Goal: Task Accomplishment & Management: Use online tool/utility

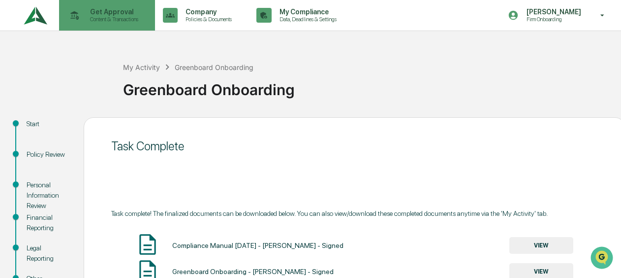
click at [106, 22] on p "Content & Transactions" at bounding box center [112, 19] width 61 height 7
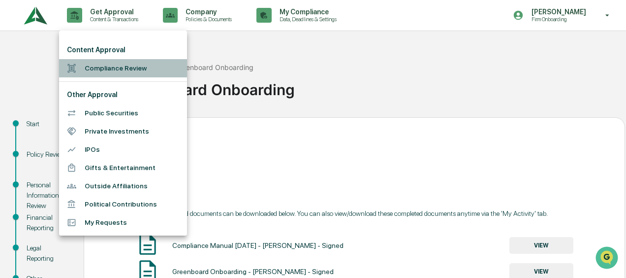
click at [108, 69] on li "Compliance Review" at bounding box center [123, 68] width 128 height 18
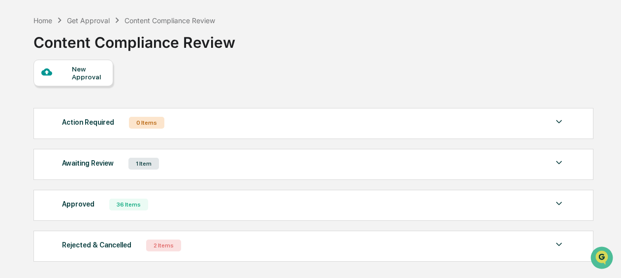
scroll to position [80, 0]
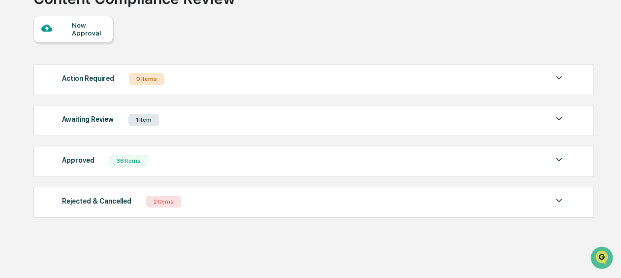
click at [174, 158] on div "Approved 36 Items" at bounding box center [313, 161] width 503 height 14
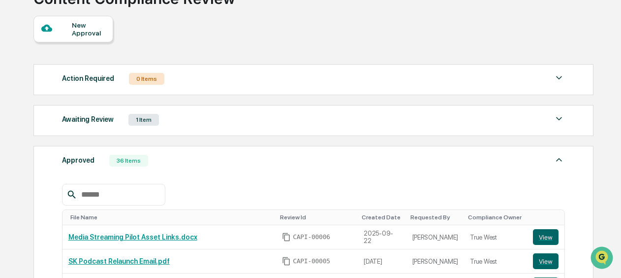
scroll to position [130, 0]
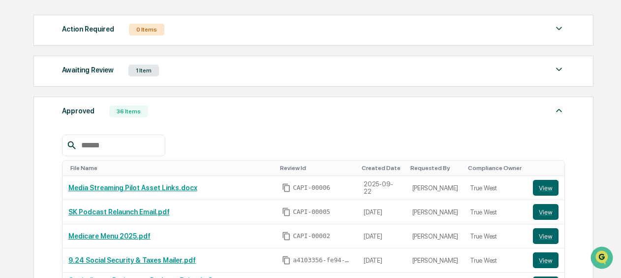
click at [118, 143] on input "text" at bounding box center [119, 145] width 84 height 13
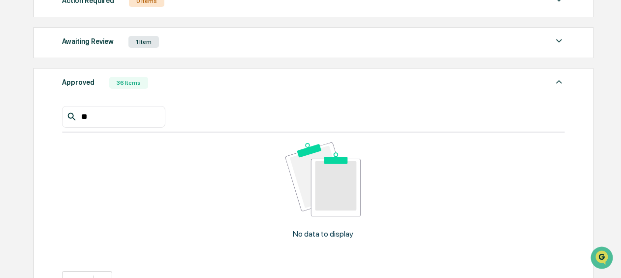
scroll to position [179, 0]
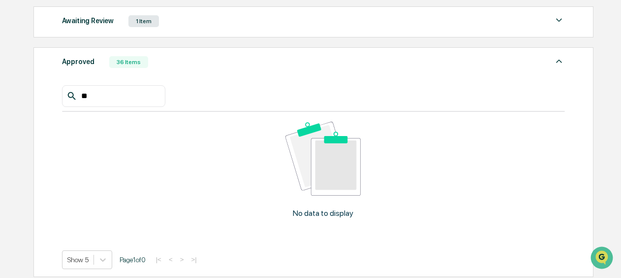
type input "*"
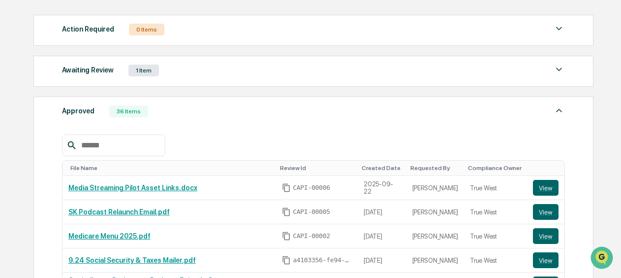
click at [177, 105] on div "Approved 36 Items" at bounding box center [313, 111] width 503 height 14
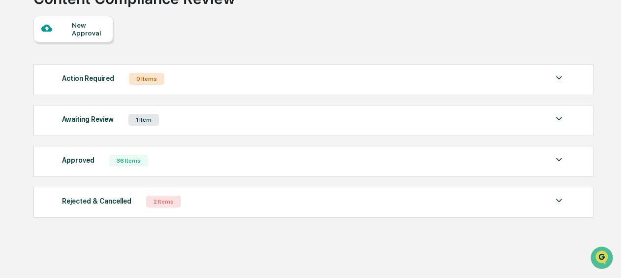
click at [183, 63] on div "Action Required 0 Items No data to display Show 5 Page 1 of 0 |< < > >| Awaitin…" at bounding box center [312, 140] width 559 height 163
drag, startPoint x: 179, startPoint y: 104, endPoint x: 176, endPoint y: 115, distance: 11.2
click at [177, 108] on div "Awaiting Review 1 Item File Name Review Id Created Date Requested By Compliance…" at bounding box center [313, 120] width 560 height 31
click at [174, 121] on div "Awaiting Review 1 Item" at bounding box center [313, 120] width 503 height 14
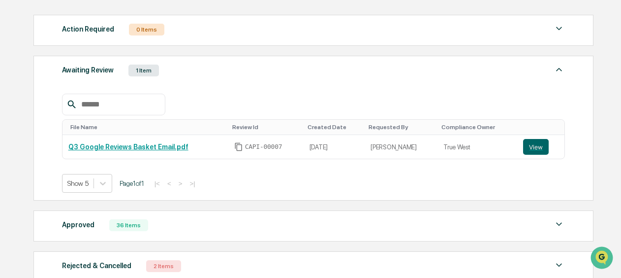
click at [209, 83] on div "File Name Review Id Created Date Requested By Compliance Owner Q3 Google Review…" at bounding box center [313, 136] width 503 height 114
click at [212, 69] on div "Awaiting Review 1 Item" at bounding box center [313, 71] width 503 height 14
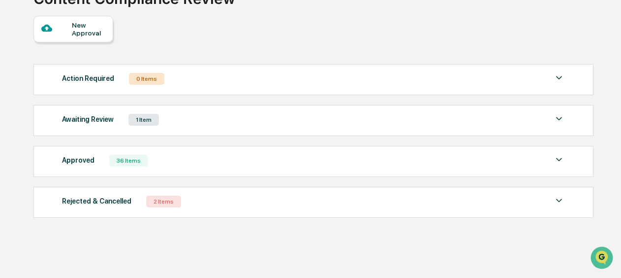
click at [229, 121] on div "Awaiting Review 1 Item" at bounding box center [313, 120] width 503 height 14
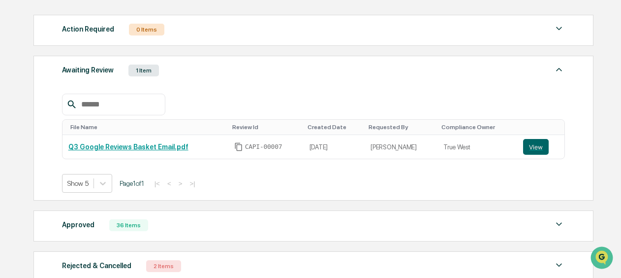
click at [233, 92] on div "File Name Review Id Created Date Requested By Compliance Owner Q3 Google Review…" at bounding box center [313, 136] width 503 height 114
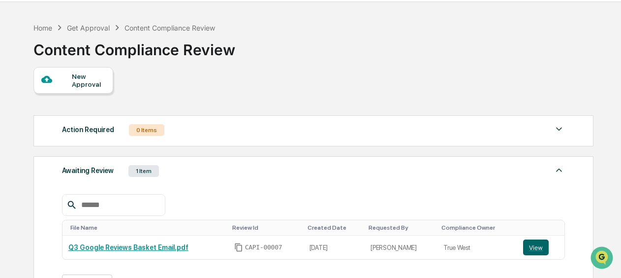
scroll to position [49, 0]
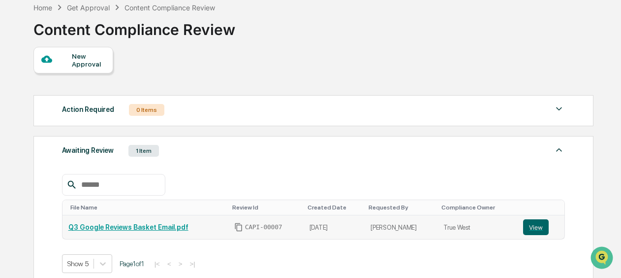
click at [146, 225] on link "Q3 Google Reviews Basket Email.pdf" at bounding box center [128, 227] width 120 height 8
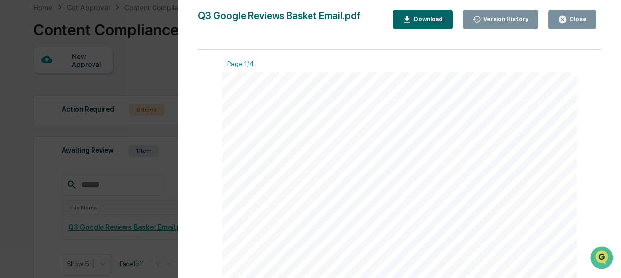
click at [106, 140] on div "Version History [DATE] 05:29 PM [PERSON_NAME] Q3 Google Reviews Basket Email.pd…" at bounding box center [310, 139] width 621 height 278
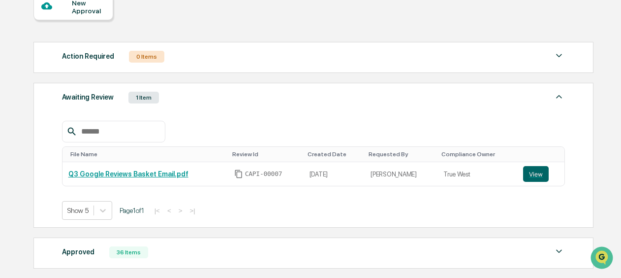
scroll to position [148, 0]
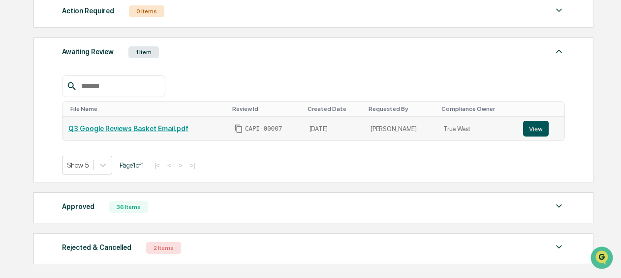
click at [538, 129] on button "View" at bounding box center [536, 129] width 26 height 16
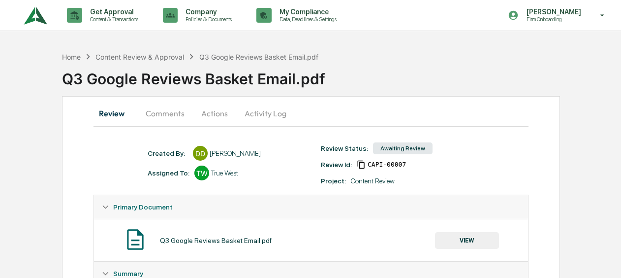
click at [185, 116] on button "Comments" at bounding box center [165, 113] width 55 height 24
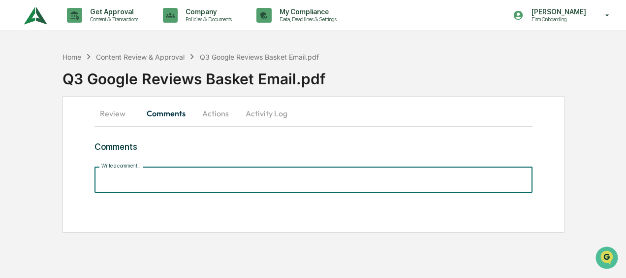
click at [195, 175] on input "Write a comment..." at bounding box center [314, 179] width 438 height 26
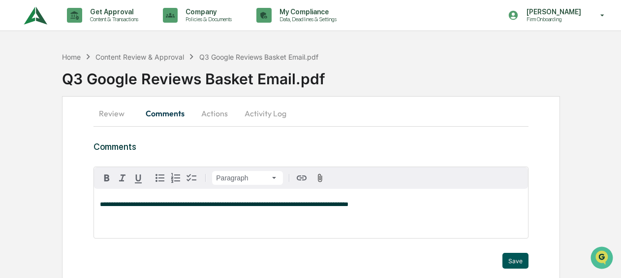
click at [507, 258] on button "Save" at bounding box center [516, 261] width 26 height 16
